Goal: Submit feedback/report problem

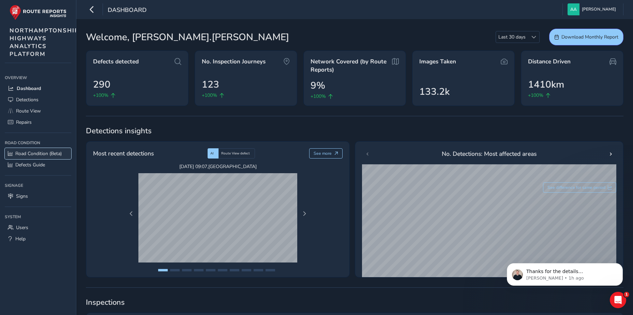
click at [49, 154] on span "Road Condition (Beta)" at bounding box center [38, 153] width 46 height 6
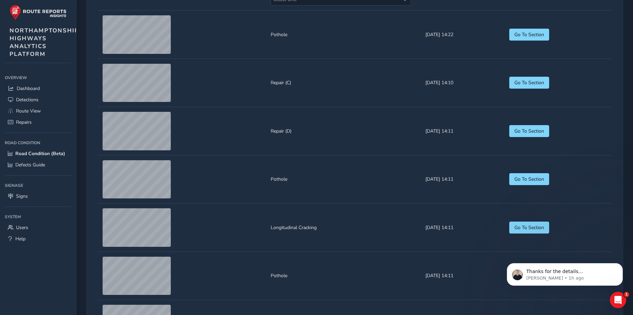
scroll to position [546, 0]
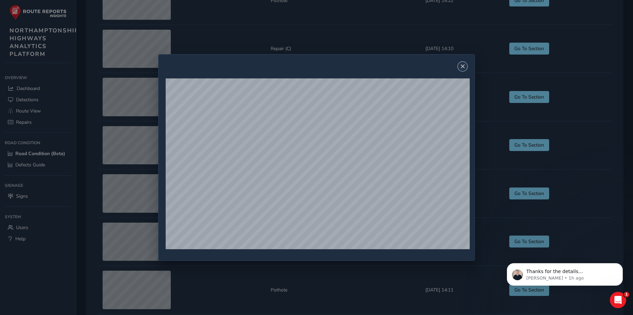
click at [464, 67] on span "Close" at bounding box center [463, 66] width 5 height 5
click at [465, 64] on span "Close" at bounding box center [463, 66] width 5 height 5
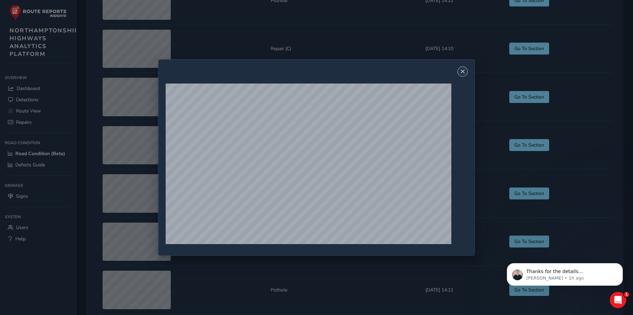
click at [464, 69] on span "Close" at bounding box center [463, 71] width 5 height 5
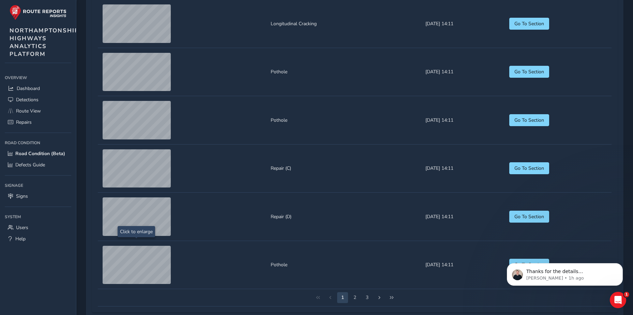
scroll to position [716, 0]
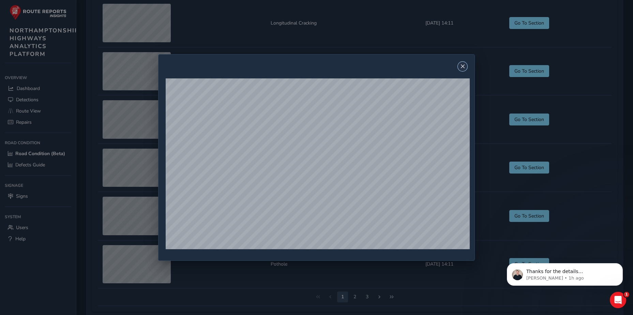
click at [465, 69] on span "Close" at bounding box center [463, 66] width 5 height 5
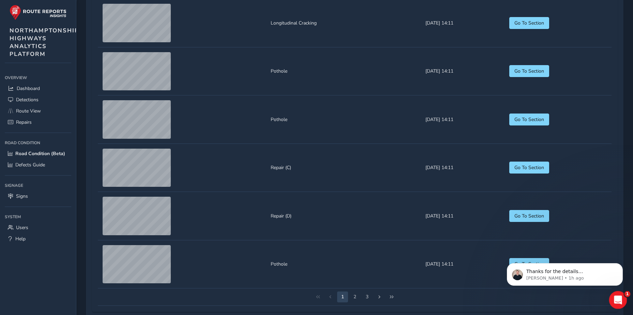
click at [619, 297] on icon "Open Intercom Messenger" at bounding box center [617, 299] width 11 height 11
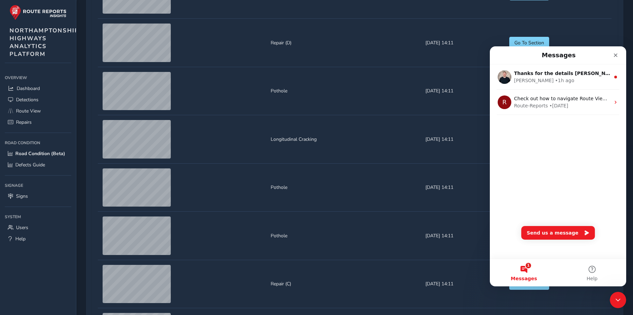
scroll to position [580, 0]
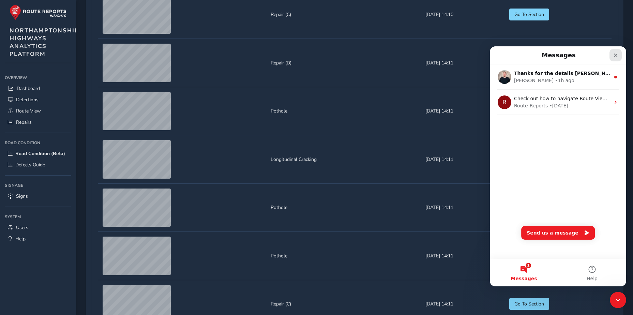
click at [617, 54] on icon "Close" at bounding box center [615, 55] width 5 height 5
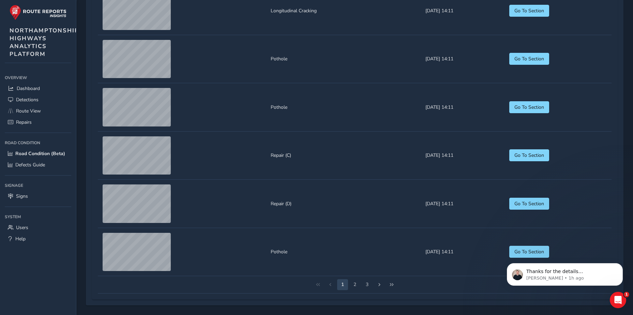
scroll to position [770, 0]
click at [379, 285] on span "Next Page" at bounding box center [379, 284] width 5 height 5
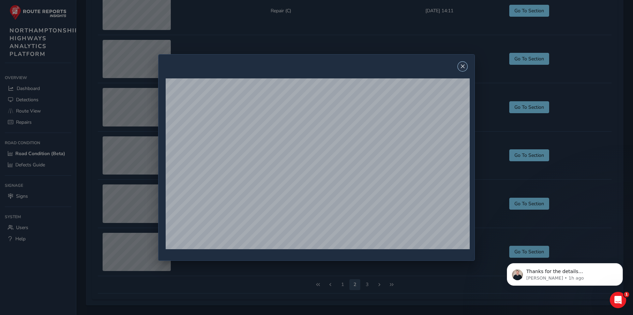
click at [465, 68] on span "Close" at bounding box center [463, 66] width 5 height 5
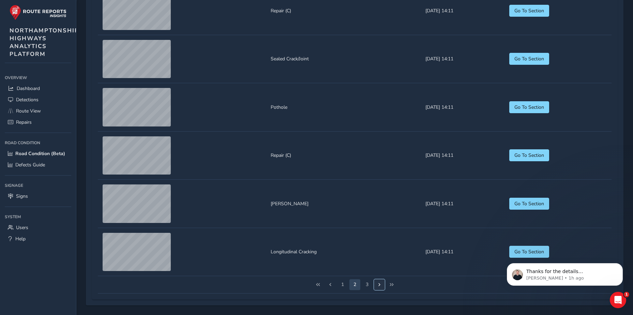
click at [379, 283] on span "Next Page" at bounding box center [379, 284] width 5 height 5
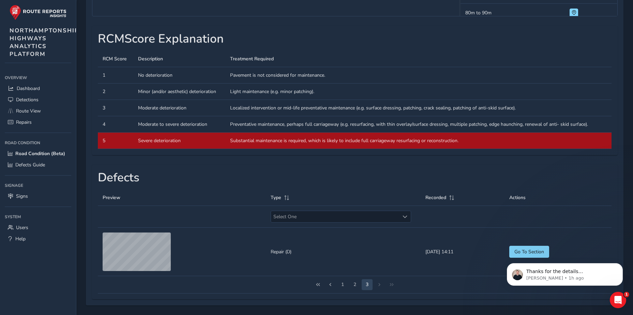
click at [378, 284] on div "1 2 3" at bounding box center [355, 284] width 514 height 17
click at [320, 286] on span "First Page" at bounding box center [318, 284] width 5 height 5
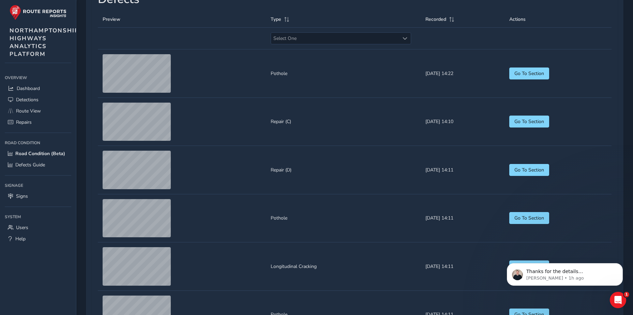
scroll to position [506, 0]
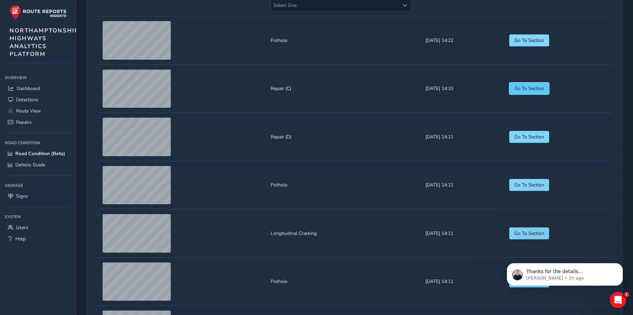
click at [534, 94] on button "Go To Section" at bounding box center [530, 89] width 40 height 12
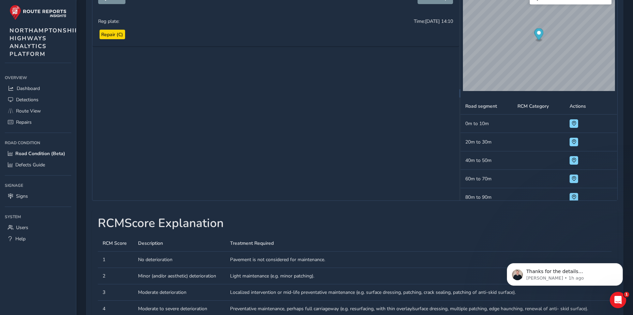
scroll to position [53, 0]
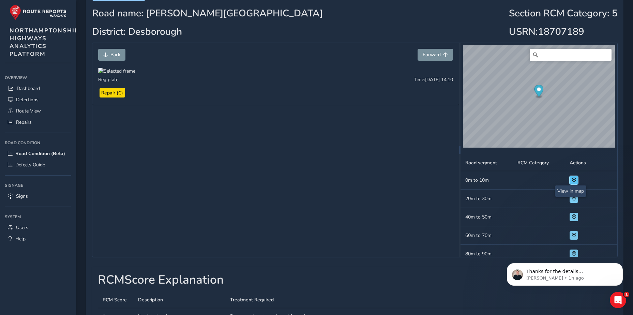
click at [572, 178] on span at bounding box center [574, 180] width 5 height 5
click at [572, 197] on span at bounding box center [574, 198] width 5 height 5
click at [572, 216] on span at bounding box center [574, 217] width 5 height 5
click at [572, 235] on span at bounding box center [574, 235] width 5 height 5
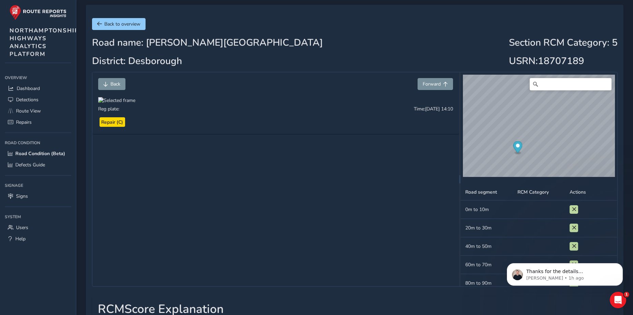
scroll to position [0, 0]
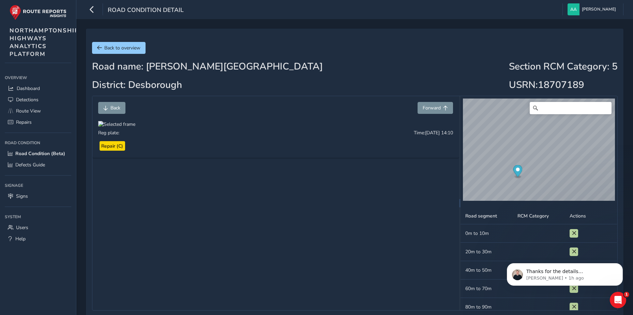
click at [135, 128] on div at bounding box center [116, 124] width 37 height 6
click at [115, 106] on span "Back" at bounding box center [116, 108] width 10 height 6
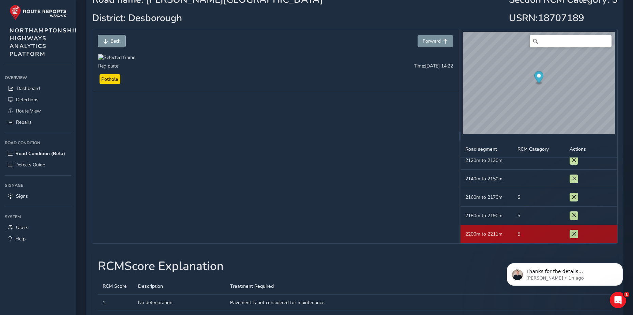
scroll to position [68, 0]
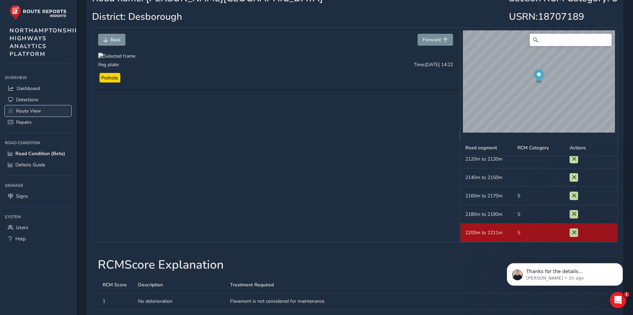
click at [34, 109] on span "Route View" at bounding box center [28, 111] width 25 height 6
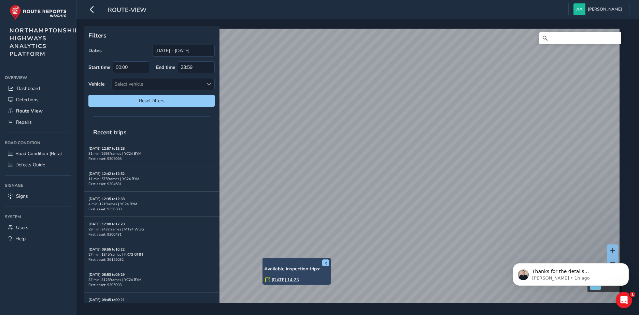
click at [276, 280] on link "[DATE] 14:23" at bounding box center [285, 280] width 27 height 6
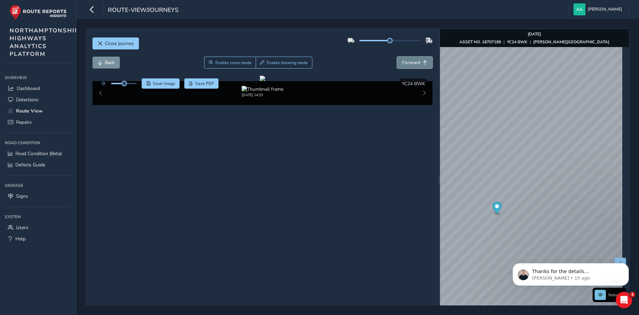
click at [411, 61] on span "Forward" at bounding box center [411, 62] width 18 height 6
click at [409, 62] on span "Forward" at bounding box center [411, 62] width 18 height 6
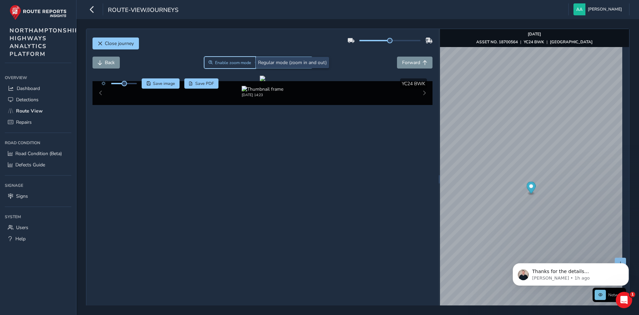
click at [226, 62] on span "Enable zoom mode" at bounding box center [233, 62] width 36 height 5
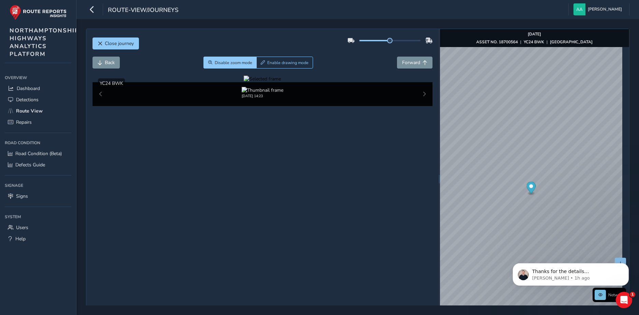
click at [244, 82] on div at bounding box center [262, 79] width 37 height 6
click at [217, 64] on span "Disable zoom mode" at bounding box center [234, 62] width 38 height 5
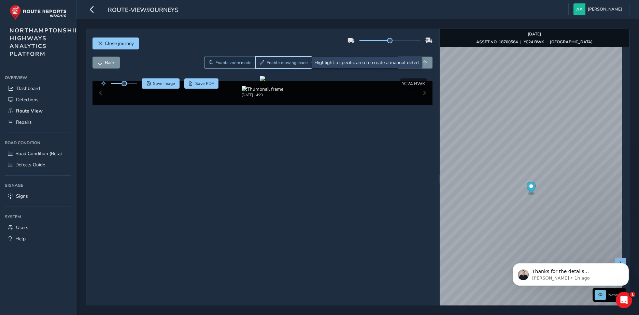
click at [269, 64] on span "Enable drawing mode" at bounding box center [286, 62] width 41 height 5
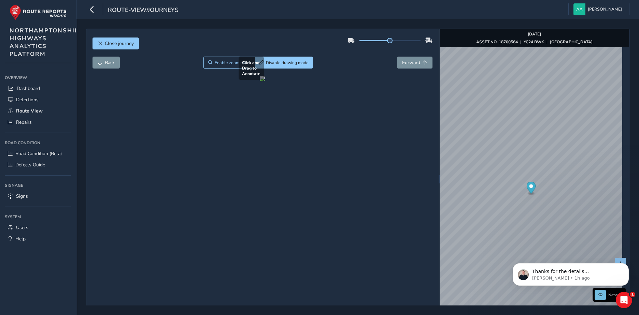
drag, startPoint x: 221, startPoint y: 200, endPoint x: 251, endPoint y: 175, distance: 39.0
click at [260, 81] on div at bounding box center [262, 78] width 5 height 5
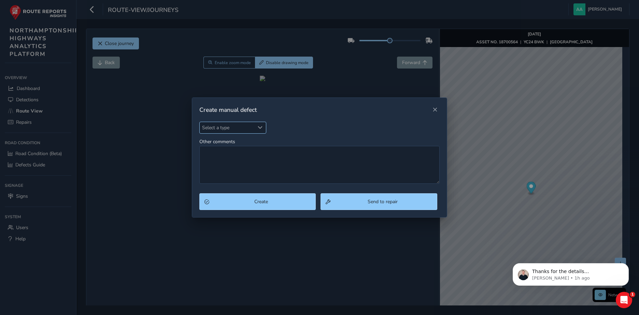
click at [260, 127] on span "Select a type" at bounding box center [260, 127] width 5 height 5
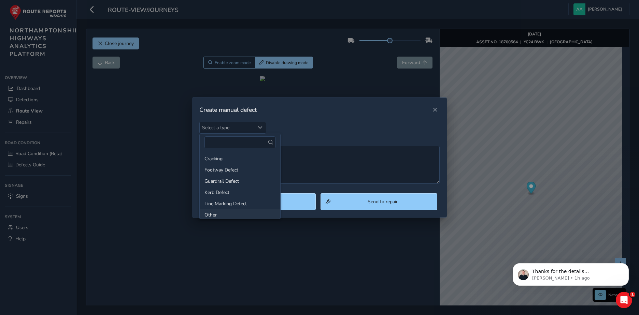
scroll to position [68, 0]
click at [216, 168] on li "Pothole" at bounding box center [240, 169] width 81 height 11
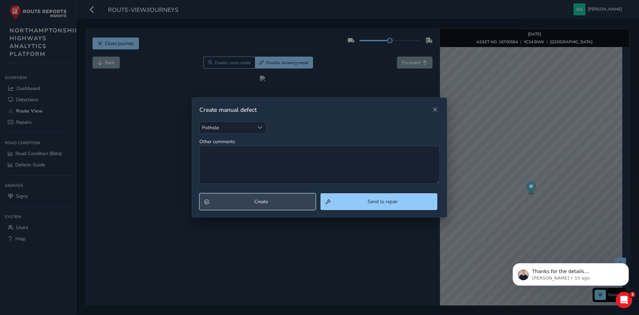
click at [263, 203] on span "Create" at bounding box center [260, 202] width 99 height 6
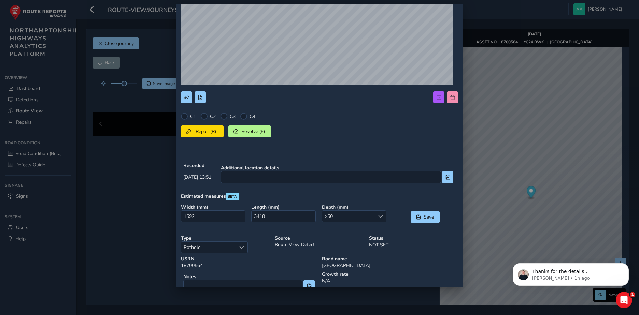
scroll to position [140, 0]
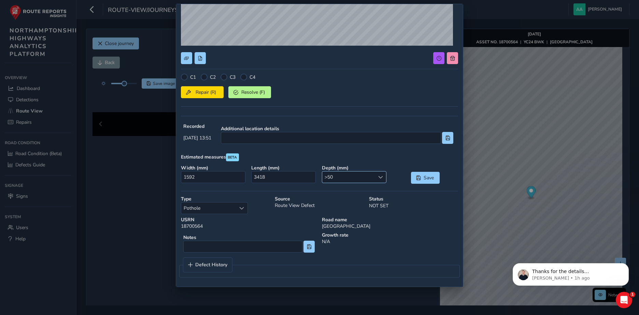
click at [378, 177] on span at bounding box center [380, 177] width 5 height 5
click at [325, 226] on li ">110" at bounding box center [350, 224] width 62 height 11
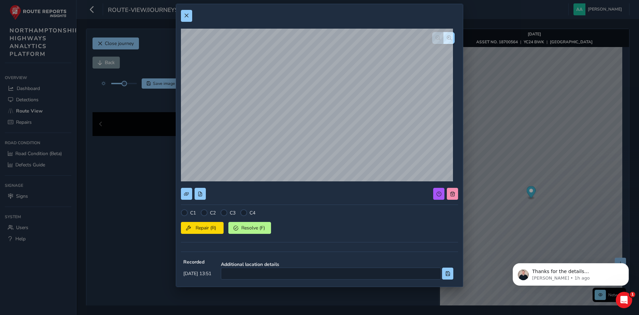
scroll to position [3, 0]
click at [188, 16] on span at bounding box center [186, 16] width 5 height 5
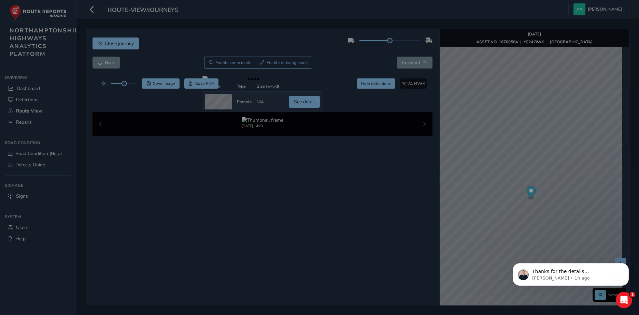
scroll to position [0, 0]
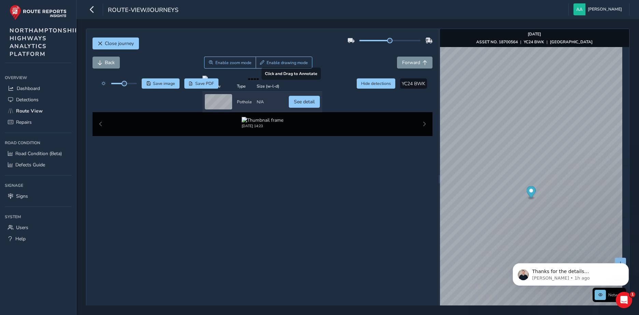
drag, startPoint x: 238, startPoint y: 182, endPoint x: 292, endPoint y: 170, distance: 55.9
click at [292, 81] on div at bounding box center [262, 78] width 120 height 5
click at [236, 81] on div at bounding box center [262, 78] width 120 height 5
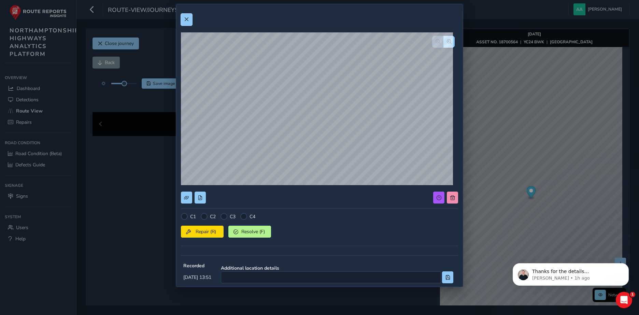
drag, startPoint x: 186, startPoint y: 19, endPoint x: 198, endPoint y: 54, distance: 37.0
click at [185, 19] on span at bounding box center [186, 19] width 5 height 5
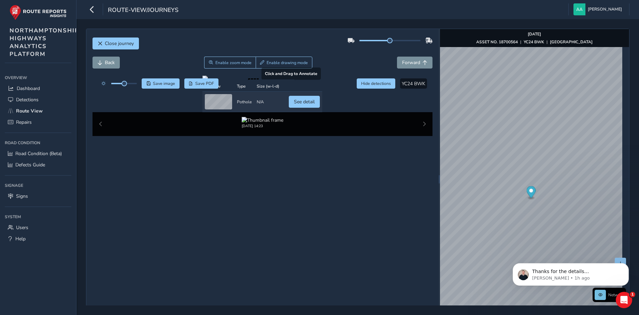
click at [236, 81] on div at bounding box center [262, 78] width 120 height 5
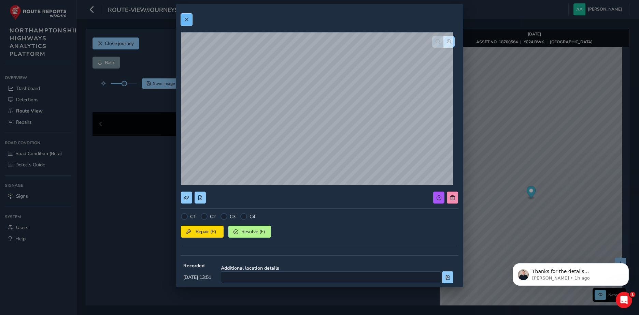
click at [185, 19] on span at bounding box center [186, 19] width 5 height 5
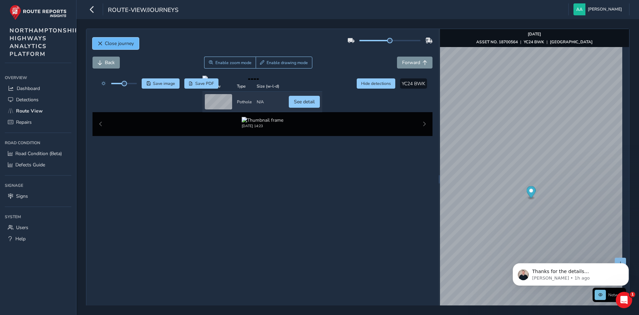
click at [106, 42] on span "Close journey" at bounding box center [119, 43] width 29 height 6
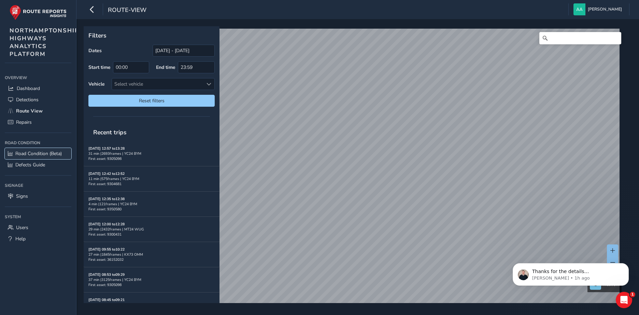
click at [34, 155] on span "Road Condition (Beta)" at bounding box center [38, 153] width 46 height 6
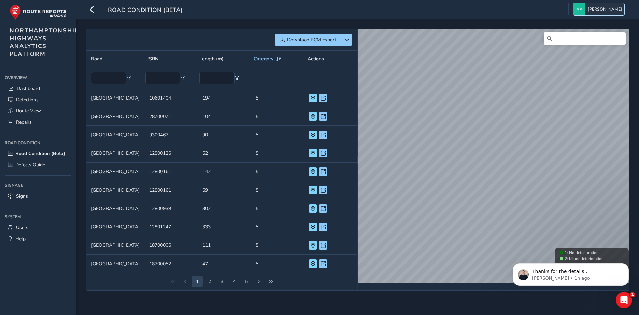
click at [607, 8] on span "[PERSON_NAME]" at bounding box center [604, 9] width 34 height 12
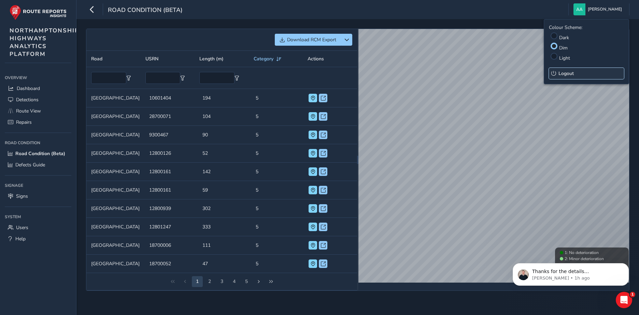
click at [565, 72] on span "Logout" at bounding box center [565, 73] width 15 height 6
